Goal: Check status

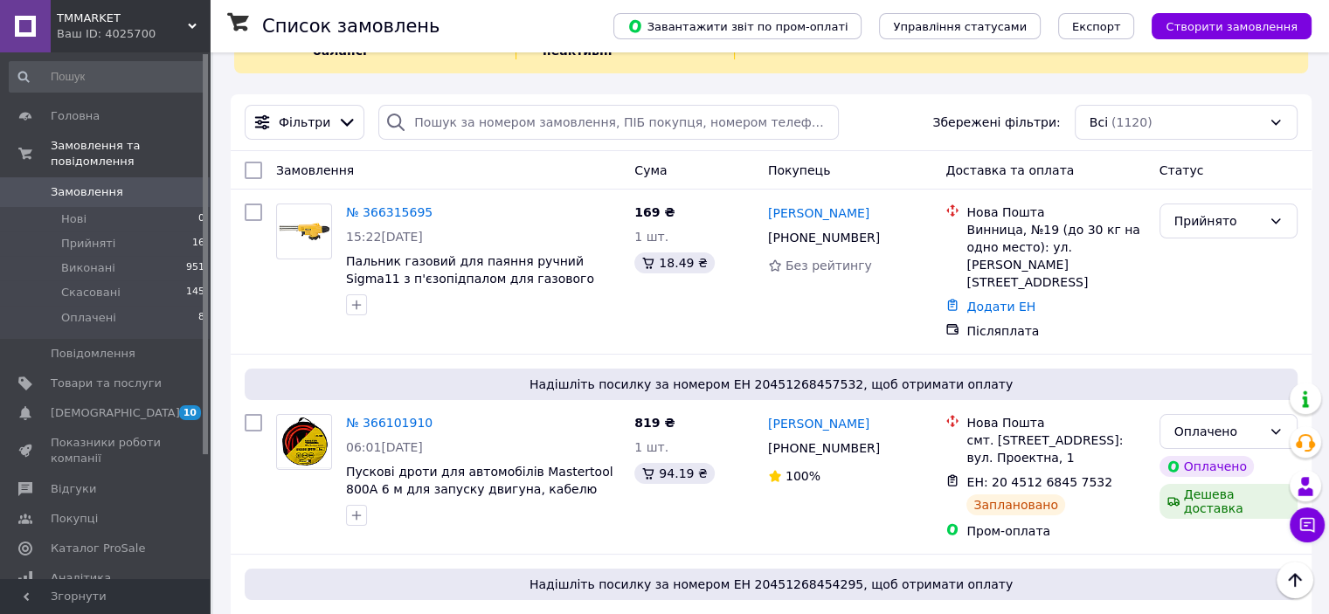
scroll to position [349, 0]
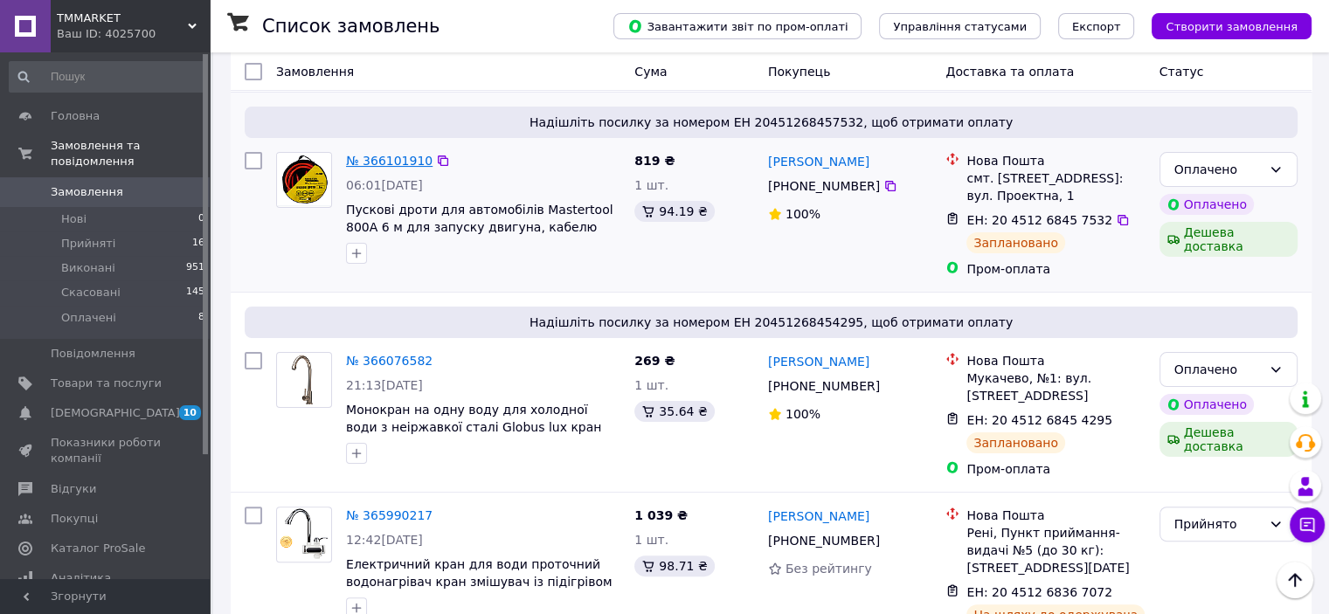
click at [398, 154] on link "№ 366101910" at bounding box center [389, 161] width 86 height 14
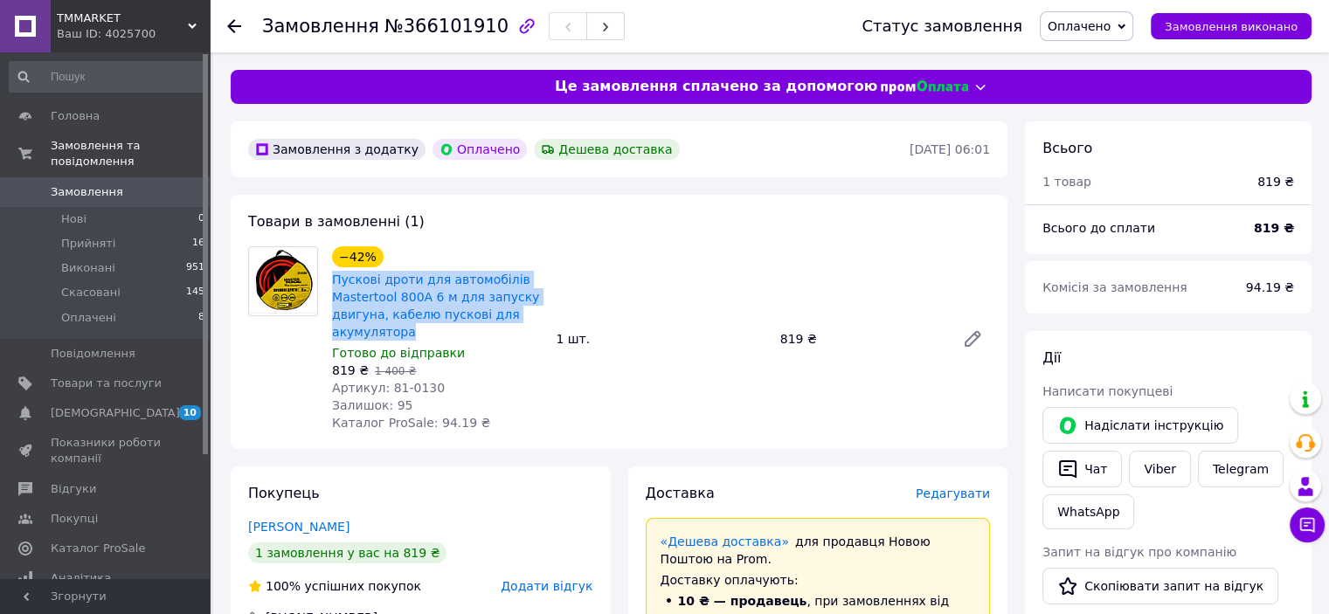
drag, startPoint x: 438, startPoint y: 332, endPoint x: 331, endPoint y: 282, distance: 117.6
click at [331, 282] on div "Пускові дроти для автомобілів Mastertool 800A 6 м для запуску двигуна, кабелю п…" at bounding box center [436, 305] width 213 height 73
copy link "Пускові дроти для автомобілів Mastertool 800A 6 м для запуску двигуна, кабелю п…"
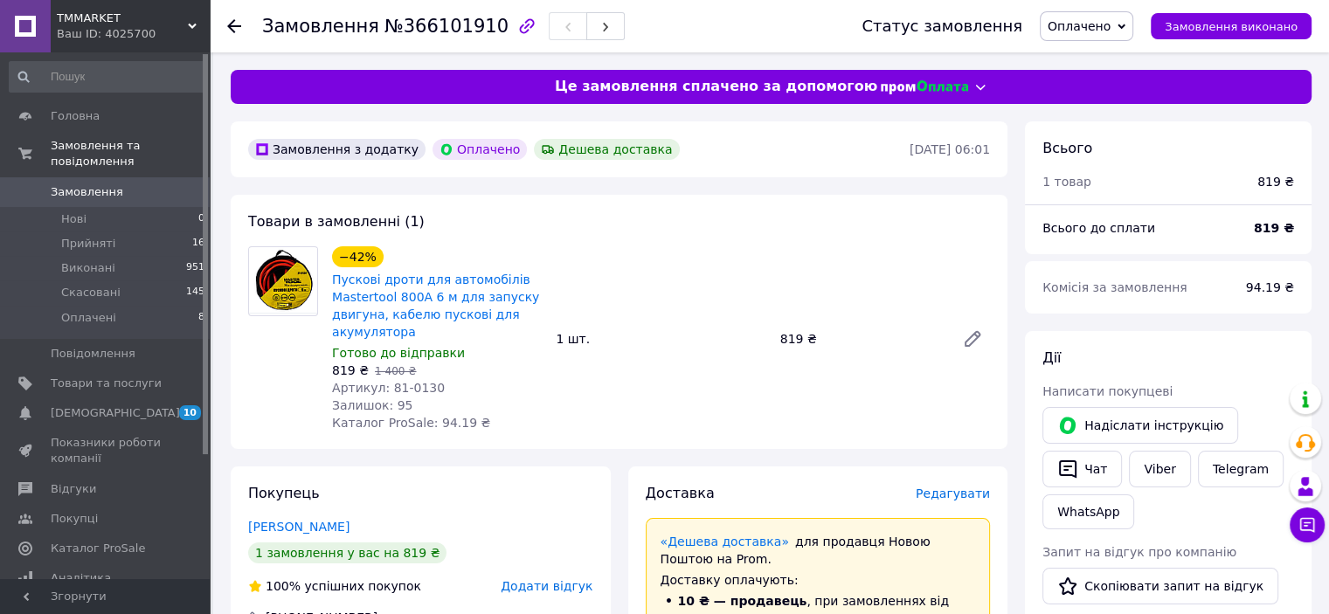
click at [389, 385] on span "Артикул: 81-0130" at bounding box center [388, 388] width 113 height 14
drag, startPoint x: 384, startPoint y: 385, endPoint x: 446, endPoint y: 391, distance: 63.1
click at [446, 391] on div "Артикул: 81-0130" at bounding box center [437, 387] width 210 height 17
copy span "81-0130"
click at [164, 184] on link "Замовлення 0" at bounding box center [107, 192] width 215 height 30
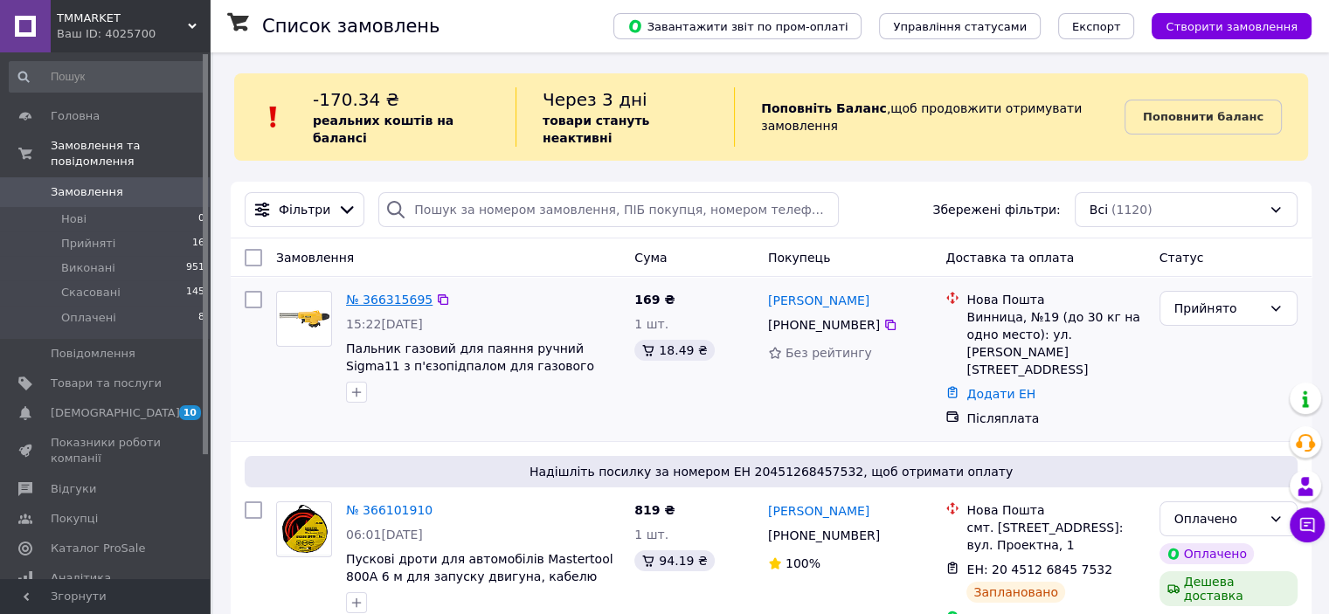
click at [409, 293] on link "№ 366315695" at bounding box center [389, 300] width 86 height 14
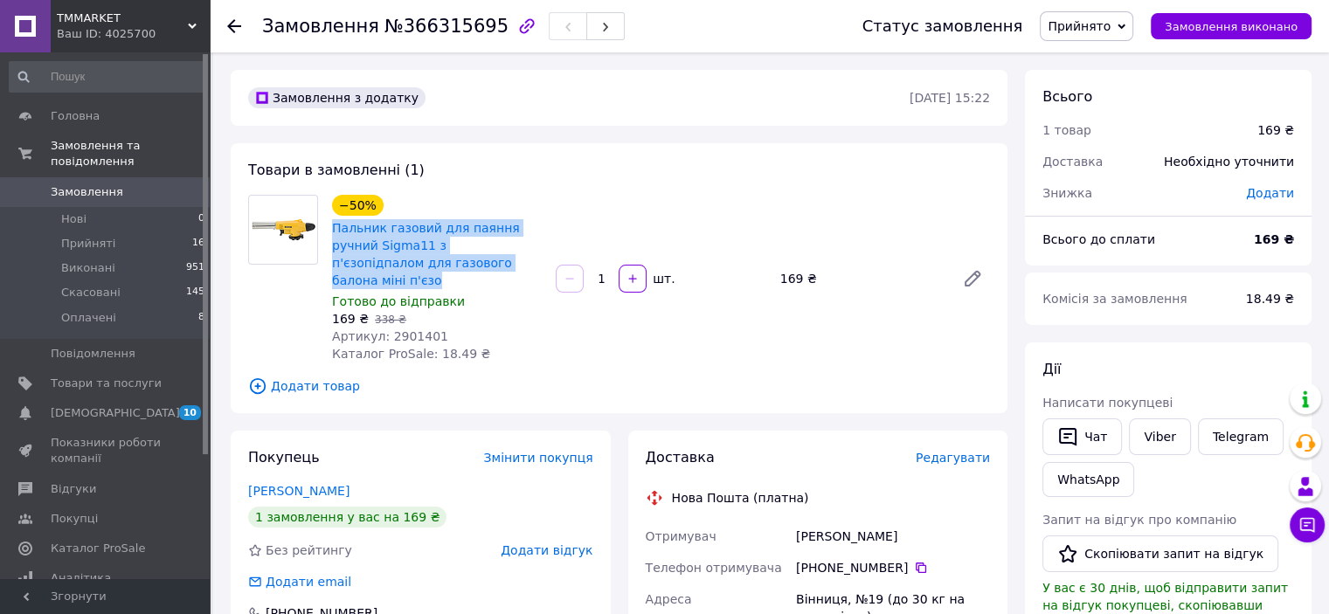
drag, startPoint x: 500, startPoint y: 264, endPoint x: 325, endPoint y: 226, distance: 178.7
click at [325, 226] on div "−50% Пальник газовий для паяння ручний Sigma11 з п'єзопідпалом для газового бал…" at bounding box center [437, 278] width 224 height 175
copy link "Пальник газовий для паяння ручний Sigma11 з п'єзопідпалом для газового балона м…"
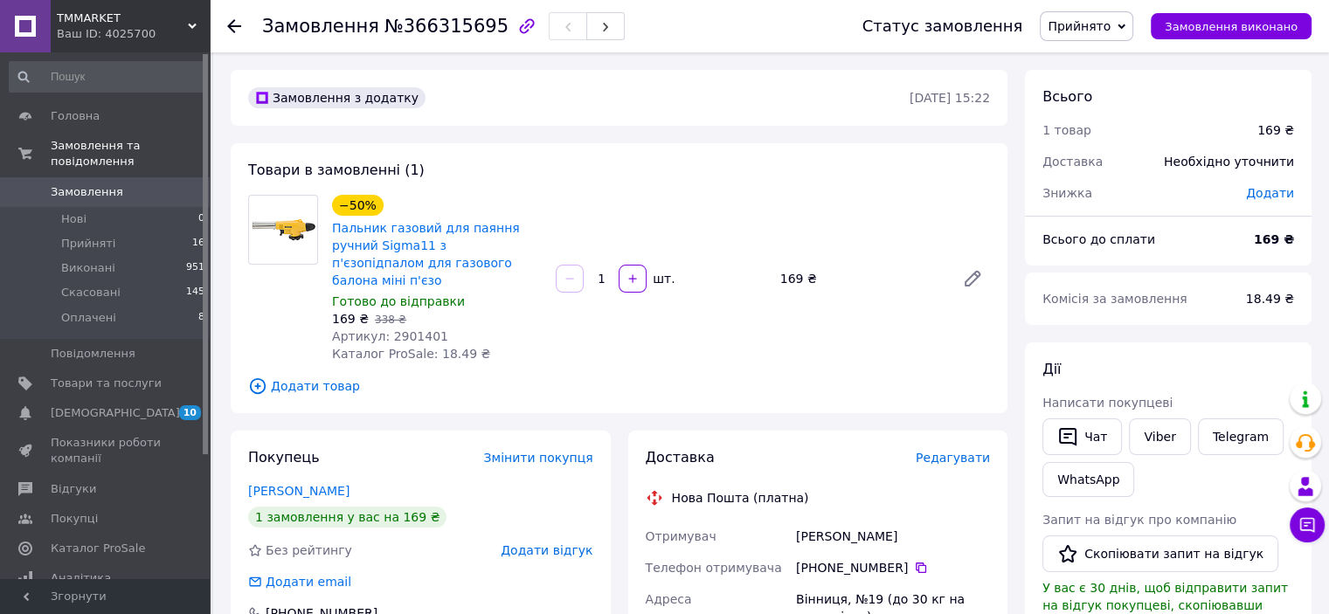
click at [417, 329] on span "Артикул: 2901401" at bounding box center [390, 336] width 116 height 14
copy span "2901401"
